Goal: Information Seeking & Learning: Learn about a topic

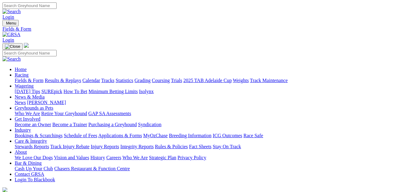
select select "[GEOGRAPHIC_DATA]"
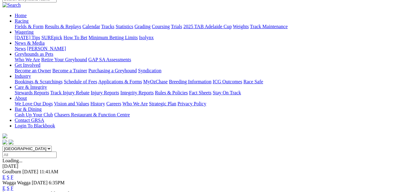
scroll to position [61, 0]
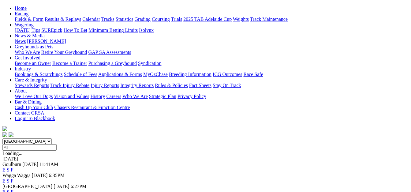
click at [6, 167] on link "E" at bounding box center [3, 169] width 3 height 5
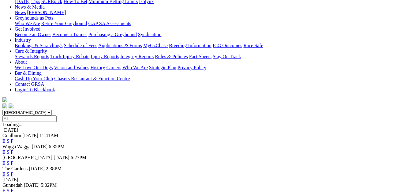
scroll to position [92, 0]
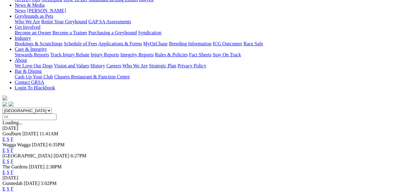
click at [6, 169] on link "E" at bounding box center [3, 171] width 3 height 5
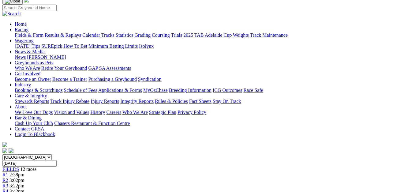
scroll to position [61, 0]
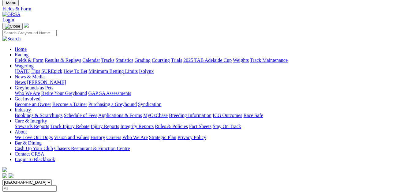
scroll to position [31, 0]
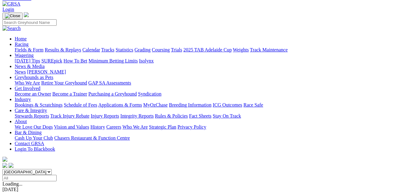
drag, startPoint x: 144, startPoint y: 45, endPoint x: 140, endPoint y: 48, distance: 5.4
click at [52, 169] on select "[GEOGRAPHIC_DATA] [GEOGRAPHIC_DATA] [GEOGRAPHIC_DATA] [GEOGRAPHIC_DATA] [GEOGRA…" at bounding box center [26, 172] width 49 height 6
click at [14, 169] on select "[GEOGRAPHIC_DATA] [GEOGRAPHIC_DATA] [GEOGRAPHIC_DATA] [GEOGRAPHIC_DATA] [GEOGRA…" at bounding box center [26, 172] width 49 height 6
click at [52, 169] on select "[GEOGRAPHIC_DATA] [GEOGRAPHIC_DATA] [GEOGRAPHIC_DATA] [GEOGRAPHIC_DATA] [GEOGRA…" at bounding box center [26, 172] width 49 height 6
select select "QLD"
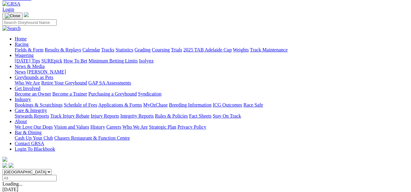
click at [14, 169] on select "[GEOGRAPHIC_DATA] [GEOGRAPHIC_DATA] [GEOGRAPHIC_DATA] [GEOGRAPHIC_DATA] [GEOGRA…" at bounding box center [26, 172] width 49 height 6
drag, startPoint x: 234, startPoint y: 90, endPoint x: 231, endPoint y: 90, distance: 3.1
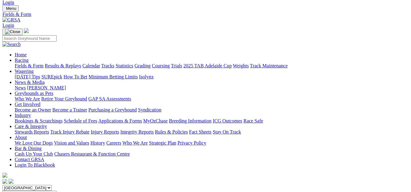
click at [52, 185] on select "[GEOGRAPHIC_DATA] [GEOGRAPHIC_DATA] [GEOGRAPHIC_DATA] [GEOGRAPHIC_DATA] [GEOGRA…" at bounding box center [26, 188] width 49 height 6
click at [14, 185] on select "[GEOGRAPHIC_DATA] [GEOGRAPHIC_DATA] [GEOGRAPHIC_DATA] [GEOGRAPHIC_DATA] [GEOGRA…" at bounding box center [26, 188] width 49 height 6
click at [52, 185] on select "[GEOGRAPHIC_DATA] [GEOGRAPHIC_DATA] [GEOGRAPHIC_DATA] [GEOGRAPHIC_DATA] [GEOGRA…" at bounding box center [26, 188] width 49 height 6
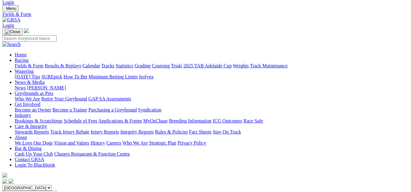
select select "WA"
click at [14, 185] on select "South Australia New South Wales Northern Territory Queensland Tasmania Victoria…" at bounding box center [26, 188] width 49 height 6
